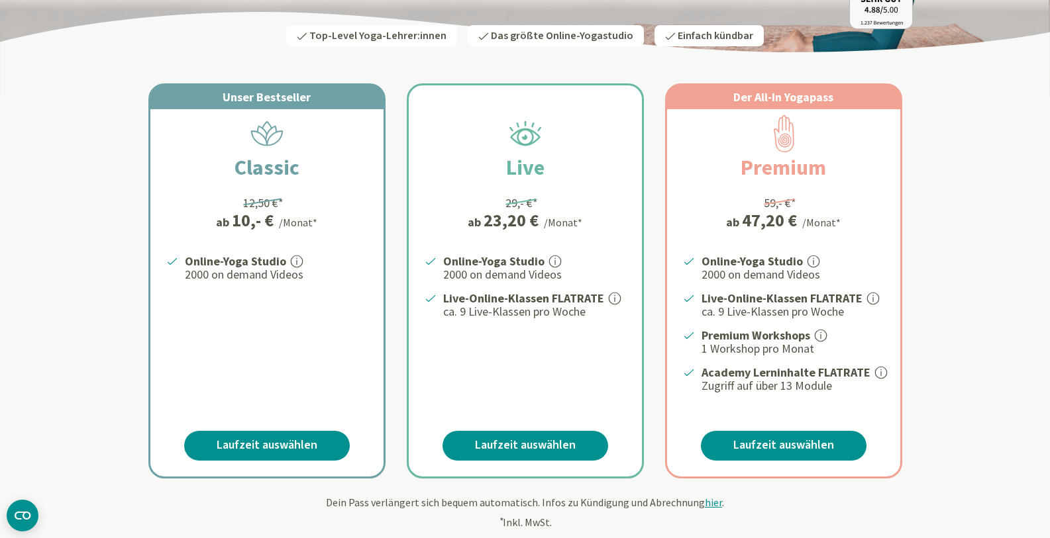
scroll to position [199, 0]
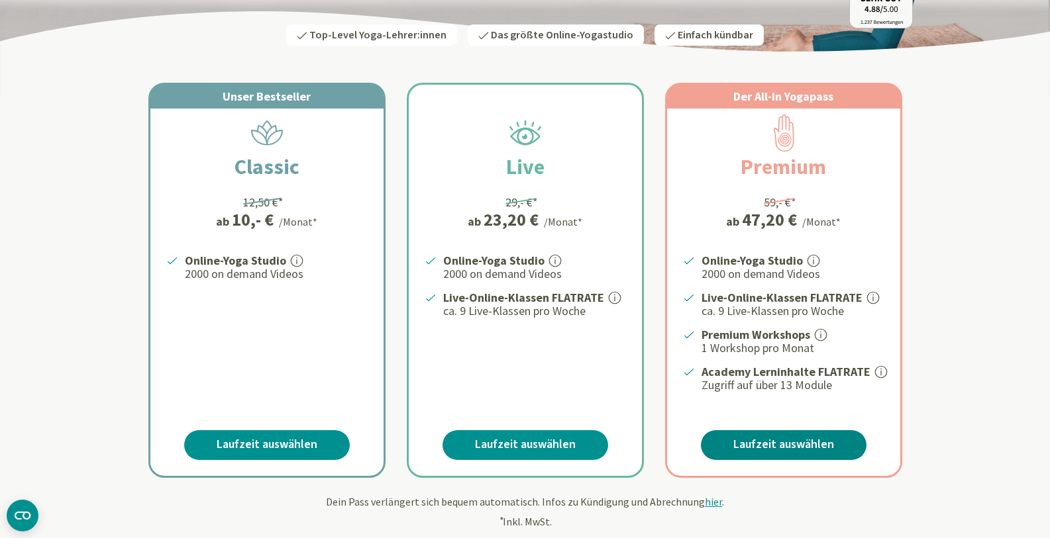
click at [799, 447] on link "Laufzeit auswählen" at bounding box center [784, 445] width 166 height 30
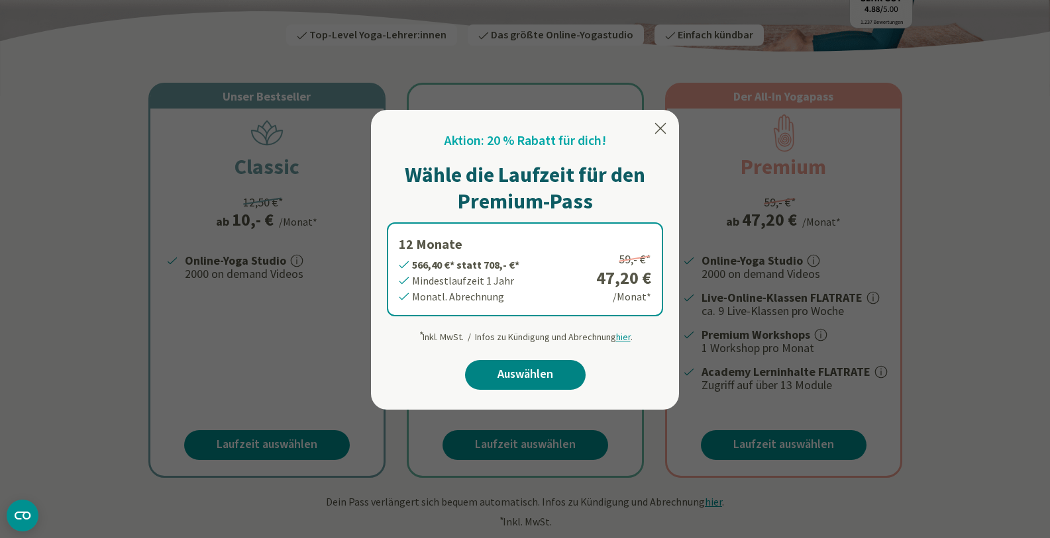
click at [520, 371] on link "Auswählen" at bounding box center [525, 375] width 121 height 30
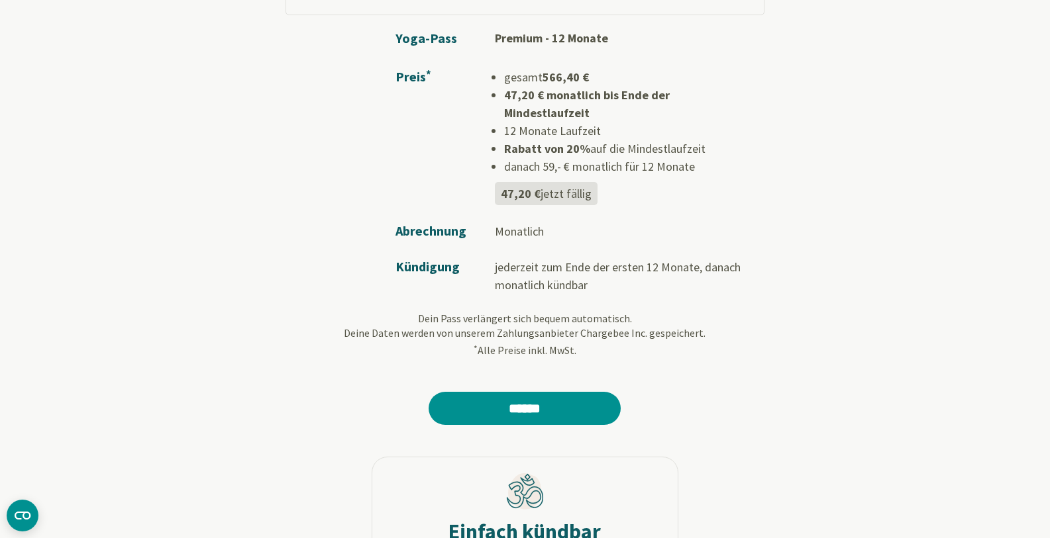
scroll to position [265, 0]
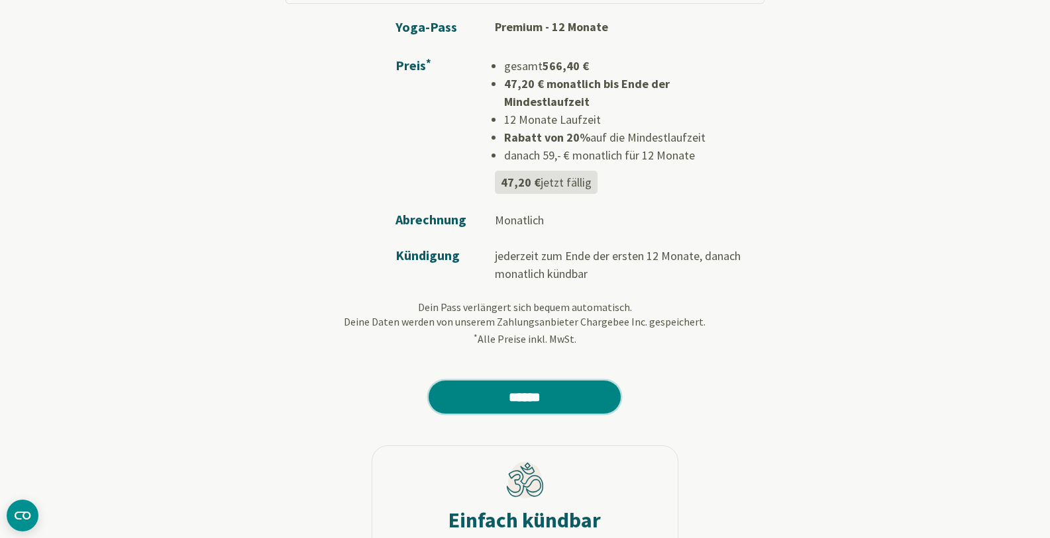
click at [586, 381] on input "******" at bounding box center [524, 397] width 192 height 33
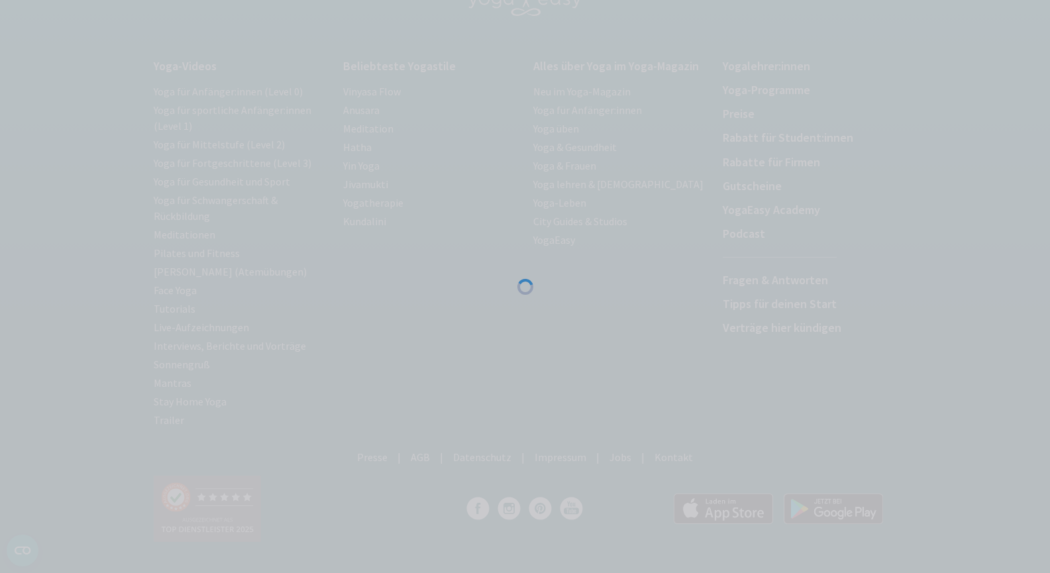
scroll to position [1064, 0]
